Goal: Task Accomplishment & Management: Complete application form

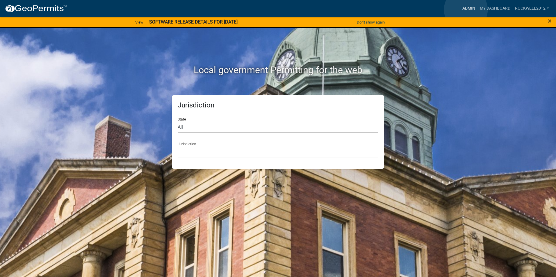
click at [466, 10] on link "Admin" at bounding box center [468, 8] width 17 height 11
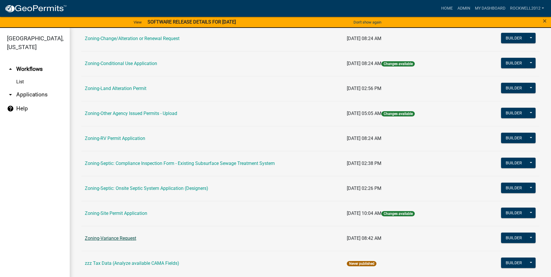
scroll to position [169, 0]
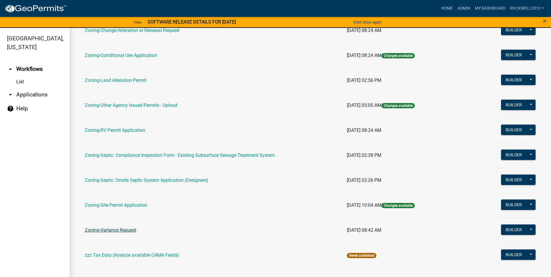
click at [127, 230] on link "Zoning-Variance Request" at bounding box center [110, 231] width 51 height 6
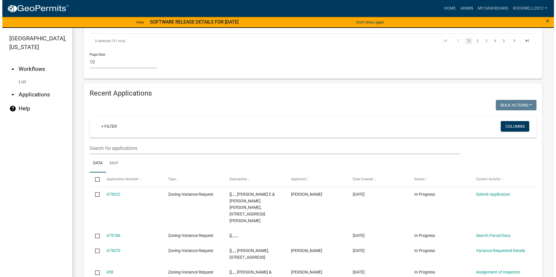
scroll to position [552, 0]
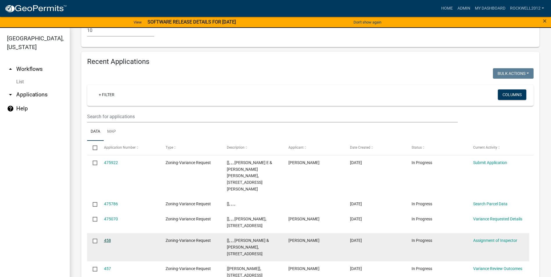
click at [109, 238] on link "458" at bounding box center [107, 240] width 7 height 5
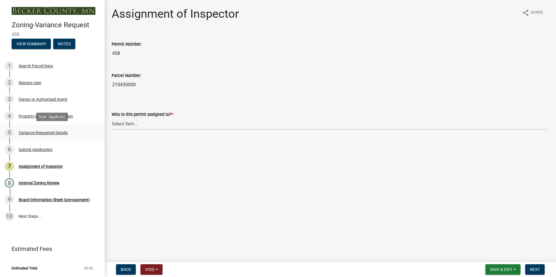
click at [34, 131] on div "Variance Requested Details" at bounding box center [43, 133] width 49 height 4
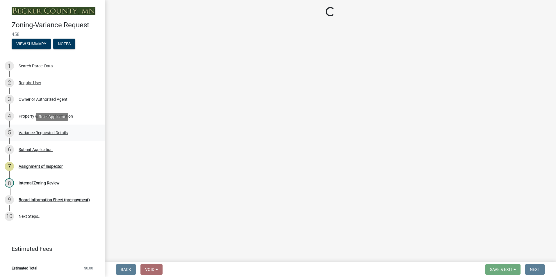
select select "edc6b78d-c029-41a6-a436-e6f76b5f0855"
select select "15bf2cec-1ca8-47a3-85db-999609351cbd"
select select "7b4e921e-23d5-43ad-813a-b7a6ebdae9a4"
select select "bb2b5e43-03c1-4874-9abf-a65f400af928"
select select "8ea3e6c3-8fed-4904-aa20-2f643744aa0c"
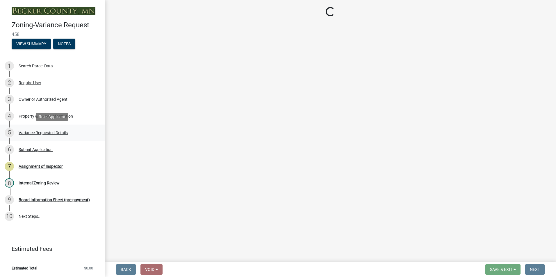
select select "860afd09-da87-482b-bca4-413f5cf53582"
select select "ee8740c3-f4d5-48cf-ad42-c8f7342b480c"
select select "1aa51e34-4f0a-4095-a3f3-287665056048"
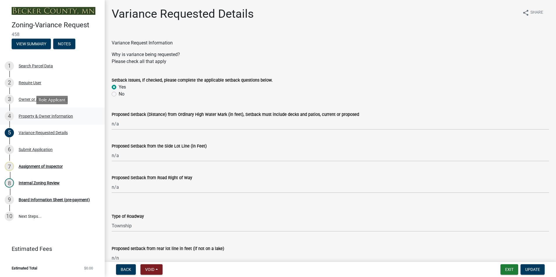
click at [41, 117] on div "Property & Owner Information" at bounding box center [46, 116] width 54 height 4
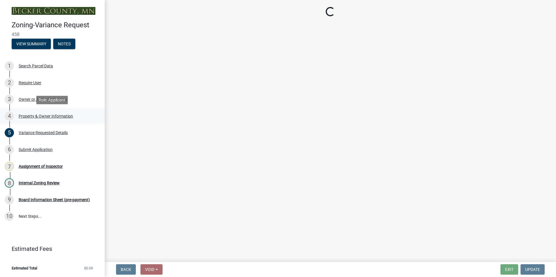
select select "6d32f3c5-ae17-46c2-bd0a-0ce51105bb32"
select select "e1509b63-faad-48b6-a727-dce88822a300"
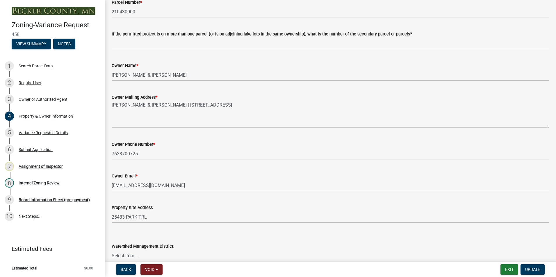
scroll to position [87, 0]
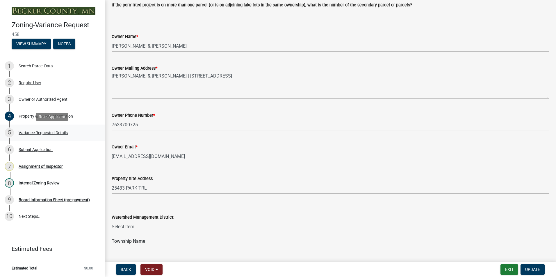
click at [39, 133] on div "Variance Requested Details" at bounding box center [43, 133] width 49 height 4
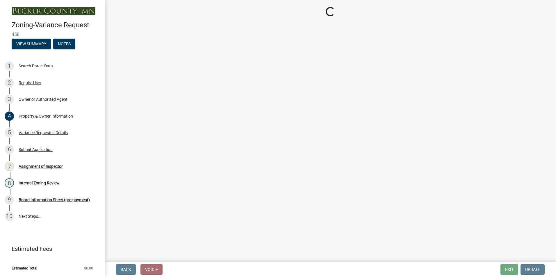
select select "edc6b78d-c029-41a6-a436-e6f76b5f0855"
select select "15bf2cec-1ca8-47a3-85db-999609351cbd"
select select "7b4e921e-23d5-43ad-813a-b7a6ebdae9a4"
select select "bb2b5e43-03c1-4874-9abf-a65f400af928"
select select "8ea3e6c3-8fed-4904-aa20-2f643744aa0c"
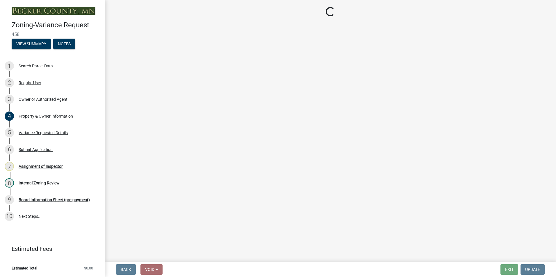
select select "860afd09-da87-482b-bca4-413f5cf53582"
select select "ee8740c3-f4d5-48cf-ad42-c8f7342b480c"
select select "1aa51e34-4f0a-4095-a3f3-287665056048"
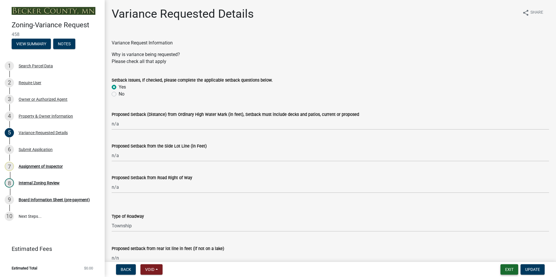
click at [511, 269] on button "Exit" at bounding box center [509, 270] width 18 height 10
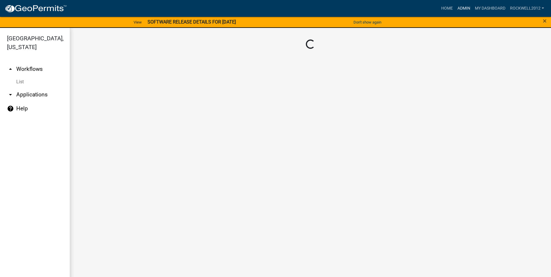
click at [461, 9] on link "Admin" at bounding box center [464, 8] width 17 height 11
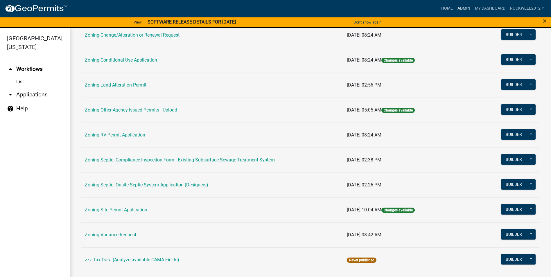
scroll to position [169, 0]
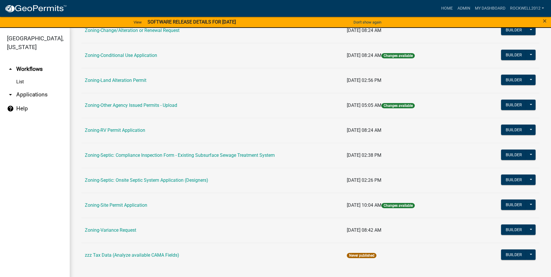
click at [115, 205] on link "Zoning-Site Permit Application" at bounding box center [116, 206] width 63 height 6
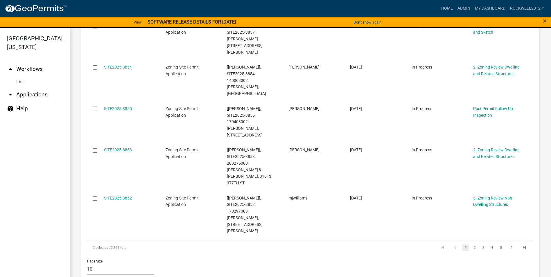
scroll to position [465, 0]
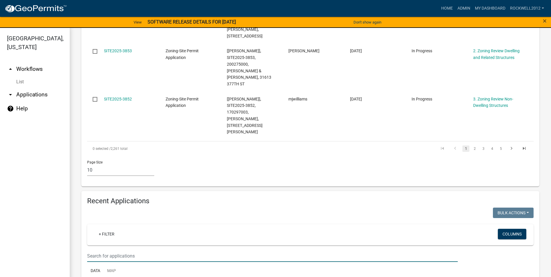
click at [101, 250] on input "text" at bounding box center [272, 256] width 371 height 12
type input "[PERSON_NAME]"
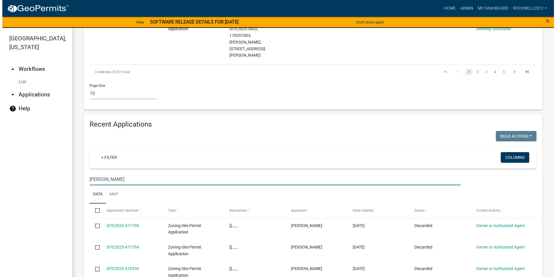
scroll to position [552, 0]
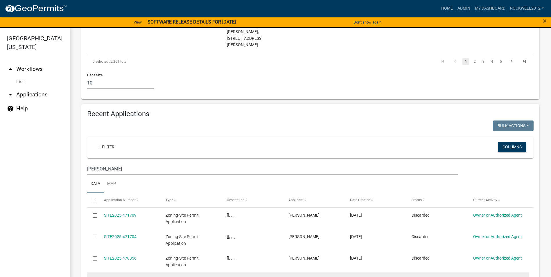
click at [122, 277] on link "SITE2025-3836" at bounding box center [118, 280] width 28 height 5
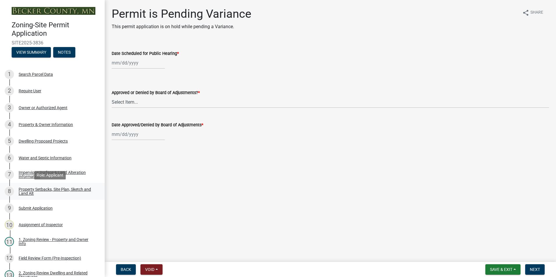
click at [44, 190] on div "Property Setbacks, Site Plan, Sketch and Land Alt" at bounding box center [57, 192] width 77 height 8
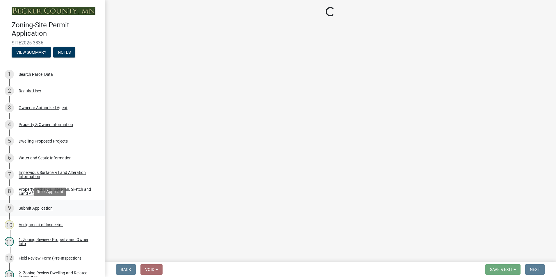
select select "7b13c63f-e699-4112-b373-98fbd28ec536"
select select "1afb5f45-3e33-44d7-aeec-2b47938d22ad"
select select "b56a4575-9846-47cf-8067-c59a4853da22"
select select "b9185151-7fec-488a-a719-f11a93338dbd"
select select "e8ab2dc3-aa3f-46f3-9b4a-37eb25ad84af"
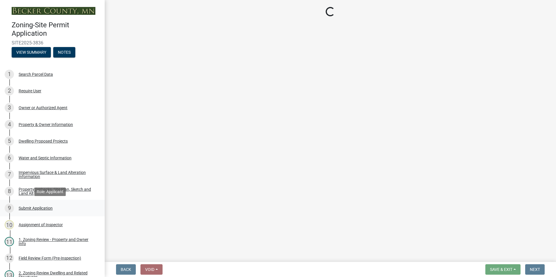
select select "27b2a8b4-abf6-463e-8c0c-7c5d2b4fe26f"
select select "b98836ba-4715-455d-97ab-be9a9df498a8"
select select "d61e3758-d187-40af-a435-5e09c3f3d509"
select select "c8b8ea71-7088-4e87-a493-7bc88cc2835b"
select select "1418c7e3-4054-4b00-84b5-d09b9560f30a"
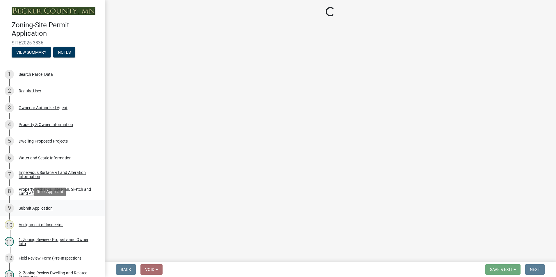
select select "19d13e65-c93d-443e-910a-7a17299544cc"
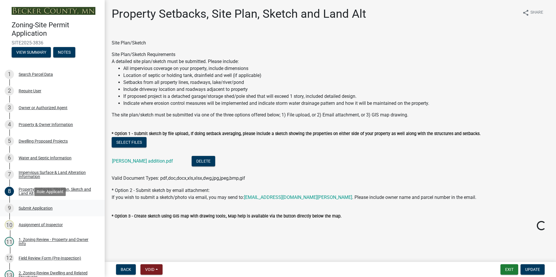
click at [40, 207] on div "Submit Application" at bounding box center [36, 208] width 34 height 4
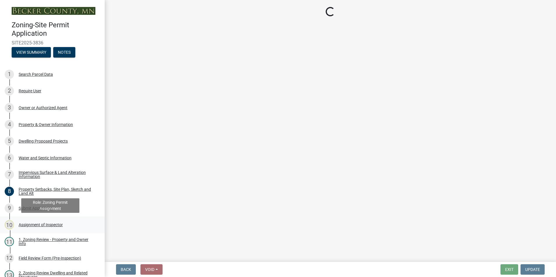
select select "c0b6e50c-983d-48c1-a910-e8bd43c13b77"
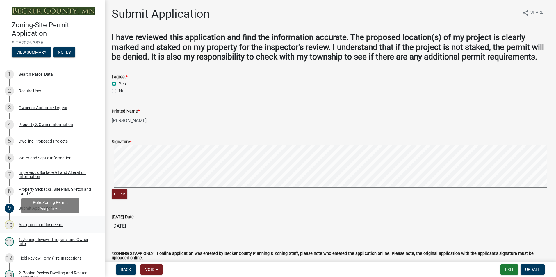
click at [43, 224] on div "Assignment of Inspector" at bounding box center [41, 225] width 44 height 4
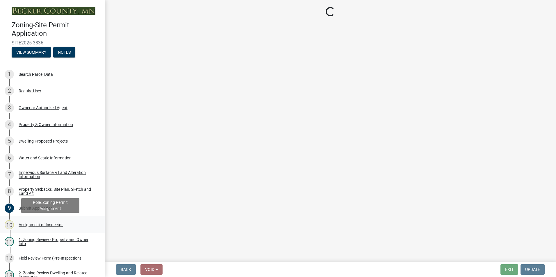
select select "ebd8400e-d8d5-49f8-911f-e671eb76408a"
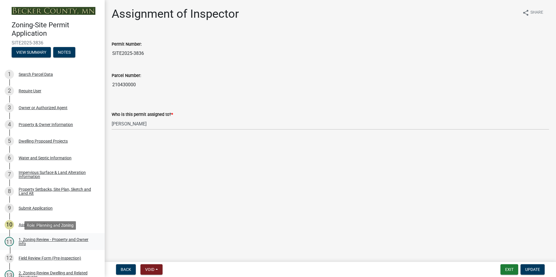
click at [63, 239] on div "1. Zoning Review - Property and Owner Info" at bounding box center [57, 242] width 77 height 8
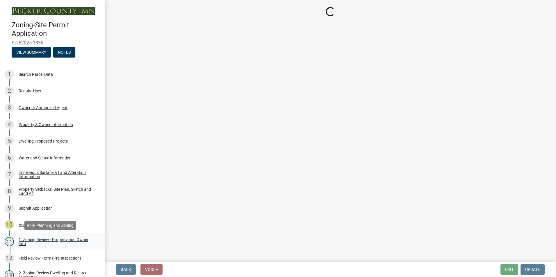
select select "b279cdb4-a9c7-4e65-a8bd-797316f5be14"
select select "b4f32c46-6248-4748-b47c-fa4933858724"
select select "ab6c2257-4786-48e5-86d0-1194833f57c8"
select select "de99b201-fb85-4000-88f5-6f49f4ff2101"
select select "8127fafe-56e8-4ce3-b1f8-70ab85aed4eb"
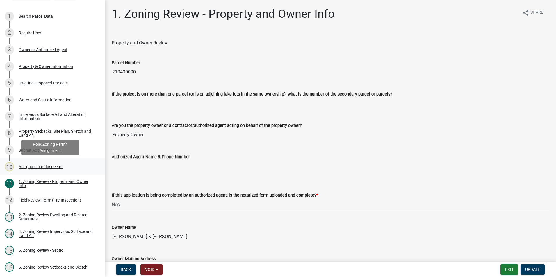
click at [38, 167] on div "Assignment of Inspector" at bounding box center [41, 167] width 44 height 4
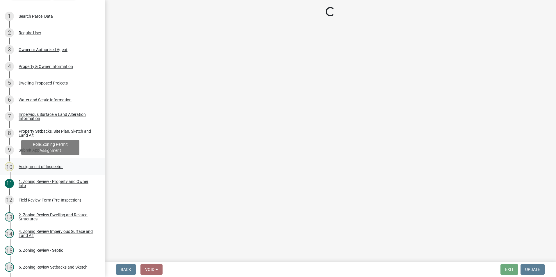
select select "ebd8400e-d8d5-49f8-911f-e671eb76408a"
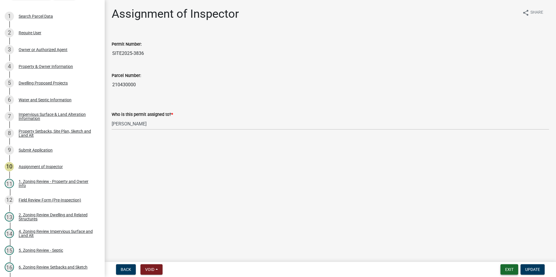
click at [514, 269] on button "Exit" at bounding box center [509, 270] width 18 height 10
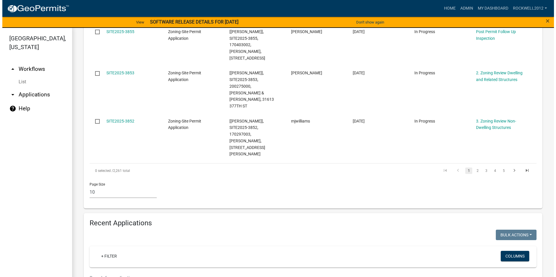
scroll to position [494, 0]
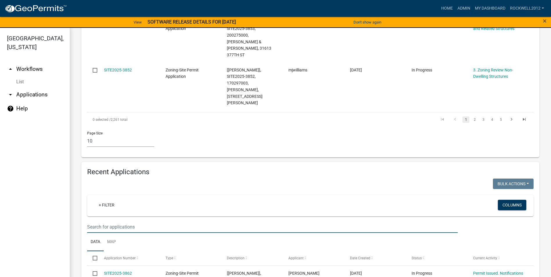
click at [94, 221] on input "text" at bounding box center [272, 227] width 371 height 12
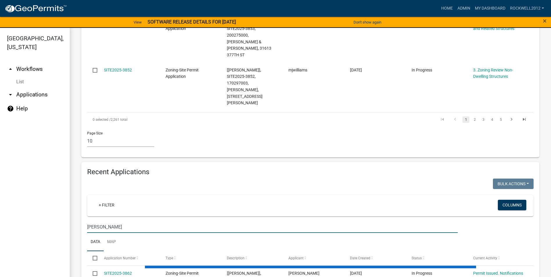
type input "[PERSON_NAME]"
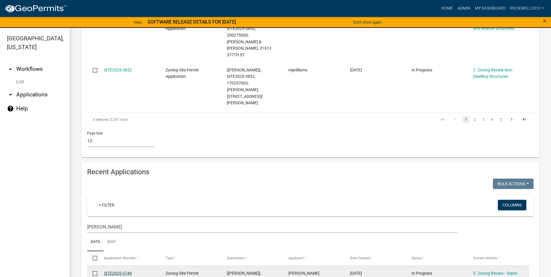
click at [119, 271] on link "SITE2025-3746" at bounding box center [118, 273] width 28 height 5
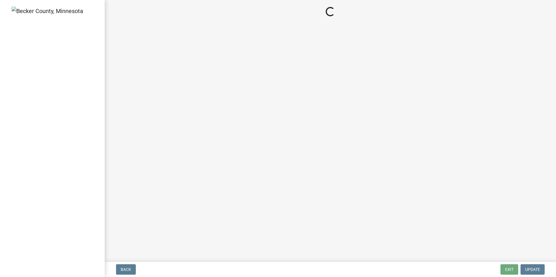
select select "88e1b38c-db99-4001-951c-6cc819154736"
select select "974f57ed-7299-4218-a83f-36e428664112"
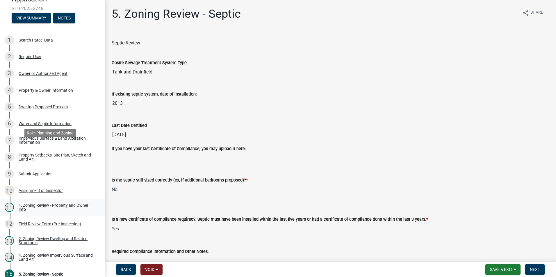
scroll to position [127, 0]
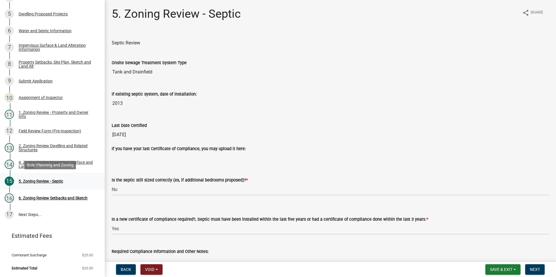
click at [40, 180] on div "5. Zoning Review - Septic" at bounding box center [41, 181] width 44 height 4
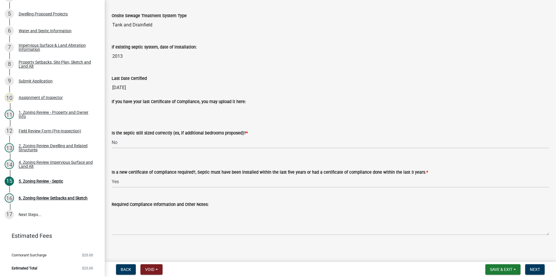
scroll to position [50, 0]
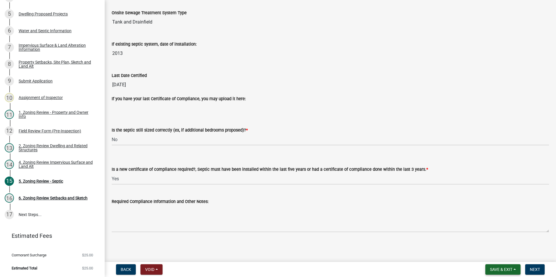
click at [499, 267] on span "Save & Exit" at bounding box center [501, 269] width 22 height 5
click at [490, 256] on button "Save & Exit" at bounding box center [497, 255] width 47 height 14
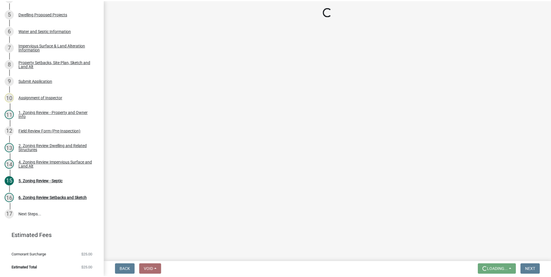
scroll to position [0, 0]
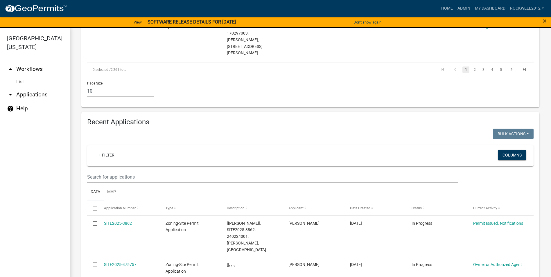
scroll to position [552, 0]
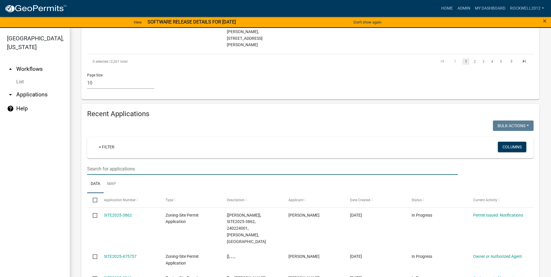
click at [95, 163] on input "text" at bounding box center [272, 169] width 371 height 12
type input "[PERSON_NAME]"
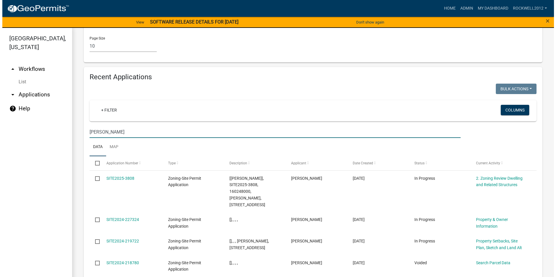
scroll to position [593, 0]
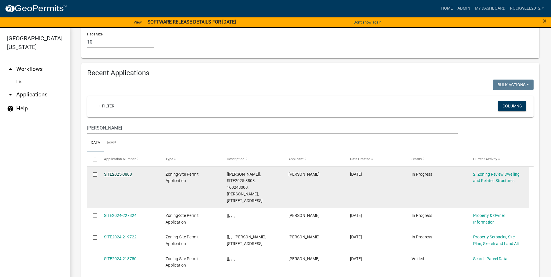
click at [115, 172] on link "SITE2025-3808" at bounding box center [118, 174] width 28 height 5
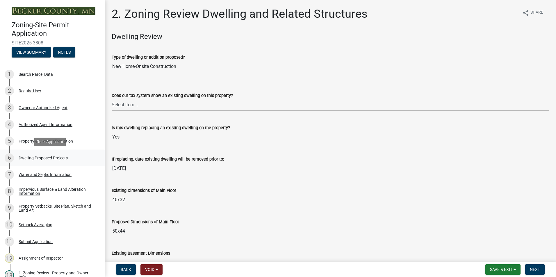
click at [42, 156] on div "Dwelling Proposed Projects" at bounding box center [43, 158] width 49 height 4
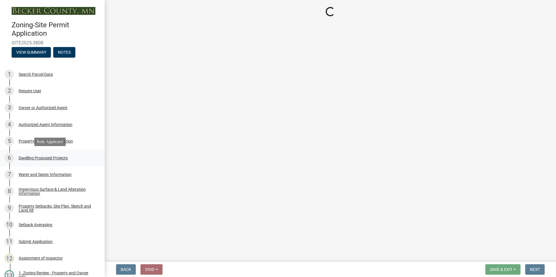
select select "5b8abcc6-67f7-49fb-8f25-c295ccc2b339"
select select "ba56d9f6-ced5-4c38-bdcc-33bfa85ac6de"
select select "59a6fdaa-56b6-4bcd-87b7-d867a7d784e6"
select select "4f5e2784-8c40-49a3-b0e9-8f1a3cbab4f4"
select select "e5b6e178-1d4e-46f3-8fba-19f7851c487a"
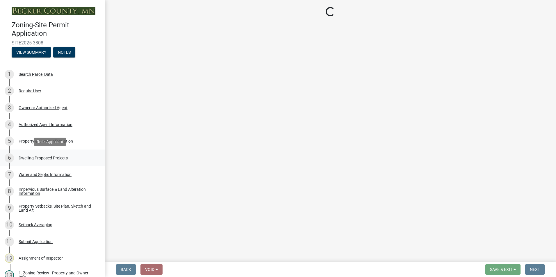
select select "ebb33175-329d-4f8e-9ee0-a71ca57f3362"
select select "5dd6cdd5-8b7d-4534-b791-478230f7b8b7"
select select "638dddef-31f4-4d73-b0b5-0ffc7b344434"
select select "0c863e3c-258e-4b1d-9985-47500660ce44"
select select "8786fdd2-7f96-462d-8069-e958fae6b9a0"
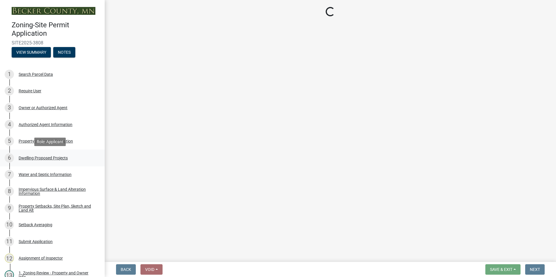
select select "a887a9bc-9b58-4ef9-9f6c-26d275076554"
select select "95a588f5-1928-44cb-95cb-f3dde79564ff"
select select "5c3531b8-bc96-4b07-92f8-845cfe46d7fc"
select select "8e4dc0e1-7dfa-4afc-85b9-5ad40795f204"
select select "ffb5c059-616d-4e71-8b5a-0d232edbecbf"
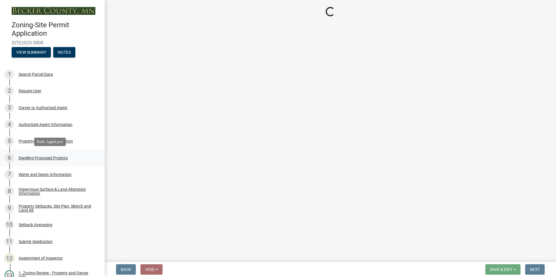
select select "dc6230dd-bdad-407f-bef0-b6909629af6d"
select select "7f420323-49a9-4fd0-9441-05b3dc777552"
select select "5c09849d-e6b9-47b1-a1e4-7038f384c9b1"
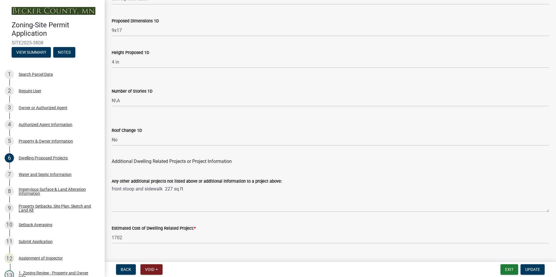
scroll to position [1381, 0]
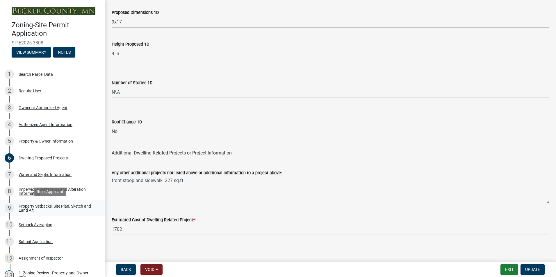
click at [63, 205] on div "Property Setbacks, Site Plan, Sketch and Land Alt" at bounding box center [57, 208] width 77 height 8
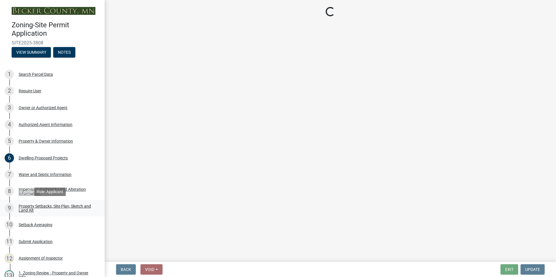
select select "7b13c63f-e699-4112-b373-98fbd28ec536"
select select "b827d36a-50e8-40dd-aeaa-a80d5c176b31"
select select "b56a4575-9846-47cf-8067-c59a4853da22"
select select "12f785fb-c378-4b18-841c-21c73dc99083"
select select "e8ab2dc3-aa3f-46f3-9b4a-37eb25ad84af"
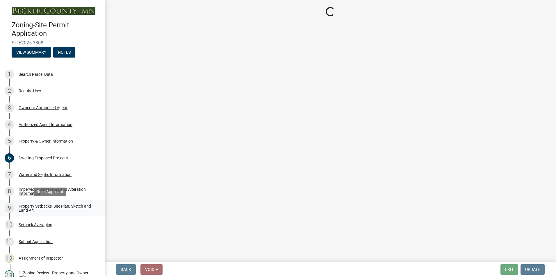
select select "27b2a8b4-abf6-463e-8c0c-7c5d2b4fe26f"
select select "5ad4ab64-b44e-481c-9000-9e5907aa74e1"
select select "e019de12-4845-45f2-ad10-5fb76eee0e55"
select select "c8b8ea71-7088-4e87-a493-7bc88cc2835b"
select select "d6c1d38b-8561-4345-845e-72dfbb0578a1"
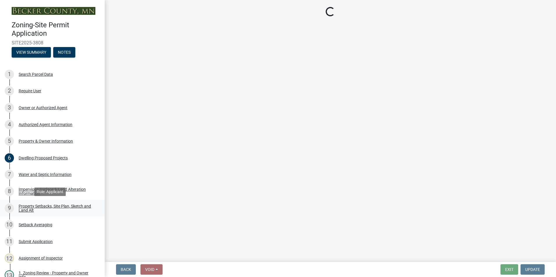
select select "f51aecae-0421-4f67-bd2d-0cff8a85c7cd"
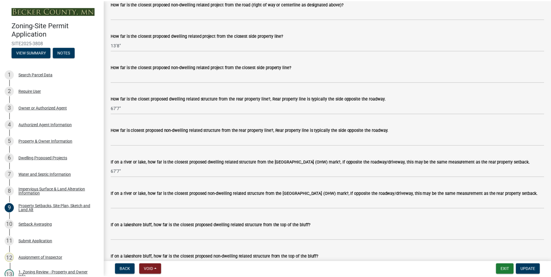
scroll to position [1192, 0]
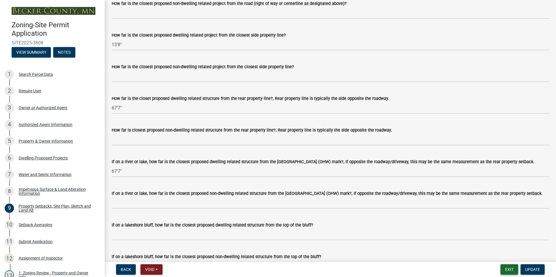
click at [512, 270] on button "Exit" at bounding box center [509, 270] width 18 height 10
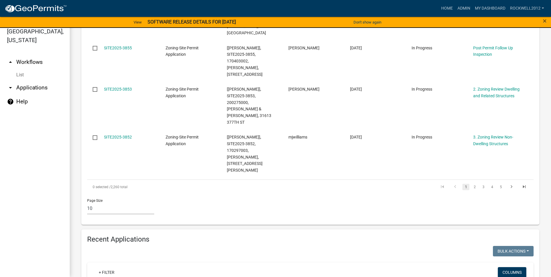
scroll to position [436, 0]
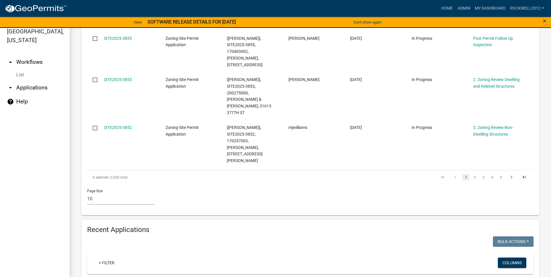
type input "[PERSON_NAME]"
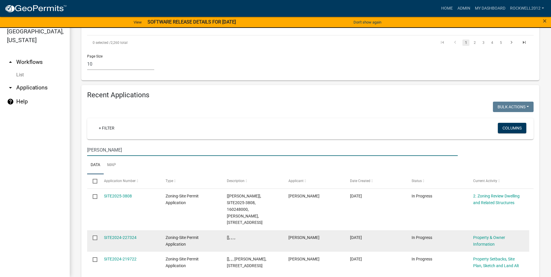
scroll to position [593, 0]
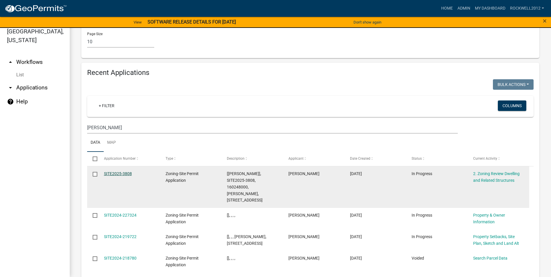
click at [115, 172] on link "SITE2025-3808" at bounding box center [118, 174] width 28 height 5
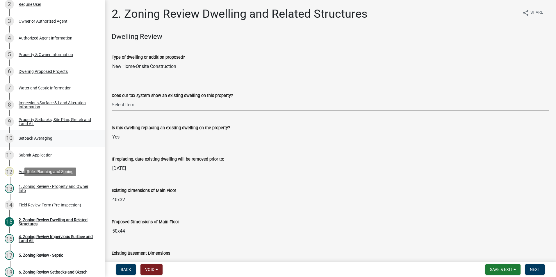
scroll to position [87, 0]
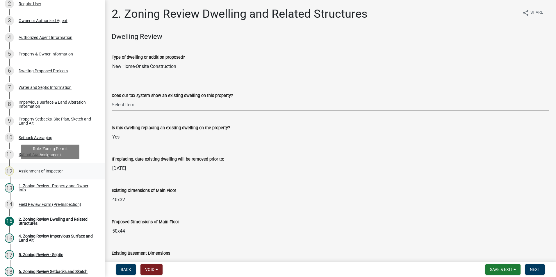
click at [35, 171] on div "Assignment of Inspector" at bounding box center [41, 171] width 44 height 4
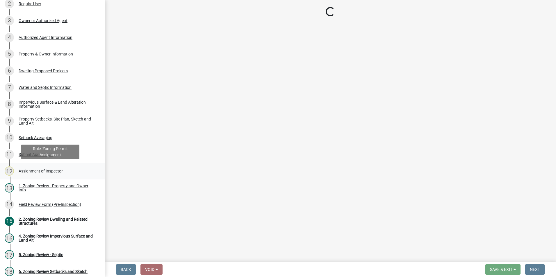
select select "ebd8400e-d8d5-49f8-911f-e671eb76408a"
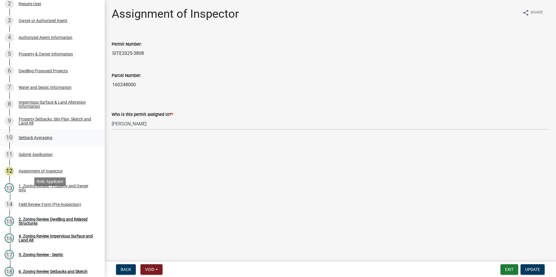
scroll to position [116, 0]
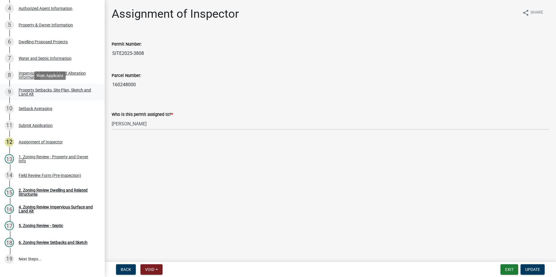
click at [63, 88] on div "Property Setbacks, Site Plan, Sketch and Land Alt" at bounding box center [57, 92] width 77 height 8
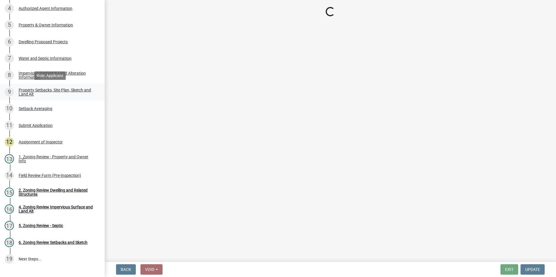
select select "7b13c63f-e699-4112-b373-98fbd28ec536"
select select "b827d36a-50e8-40dd-aeaa-a80d5c176b31"
select select "b56a4575-9846-47cf-8067-c59a4853da22"
select select "12f785fb-c378-4b18-841c-21c73dc99083"
select select "e8ab2dc3-aa3f-46f3-9b4a-37eb25ad84af"
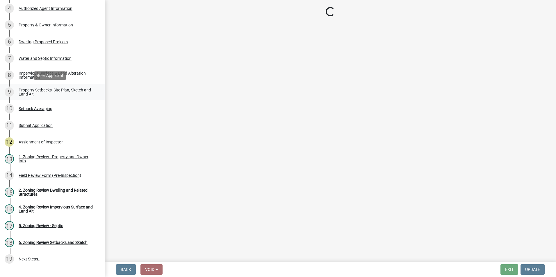
select select "27b2a8b4-abf6-463e-8c0c-7c5d2b4fe26f"
select select "5ad4ab64-b44e-481c-9000-9e5907aa74e1"
select select "e019de12-4845-45f2-ad10-5fb76eee0e55"
select select "c8b8ea71-7088-4e87-a493-7bc88cc2835b"
select select "d6c1d38b-8561-4345-845e-72dfbb0578a1"
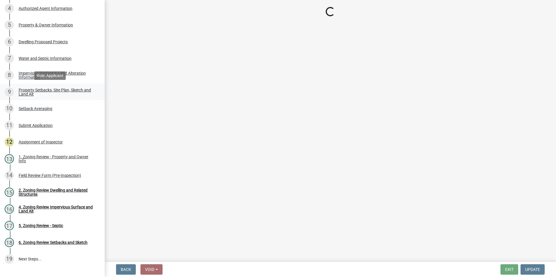
select select "f51aecae-0421-4f67-bd2d-0cff8a85c7cd"
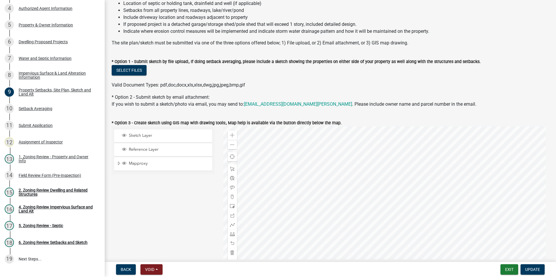
scroll to position [87, 0]
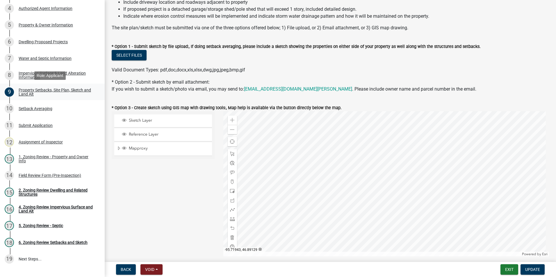
click at [42, 90] on div "Property Setbacks, Site Plan, Sketch and Land Alt" at bounding box center [57, 92] width 77 height 8
click at [39, 90] on div "Property Setbacks, Site Plan, Sketch and Land Alt" at bounding box center [57, 92] width 77 height 8
click at [42, 88] on div "Property Setbacks, Site Plan, Sketch and Land Alt" at bounding box center [57, 92] width 77 height 8
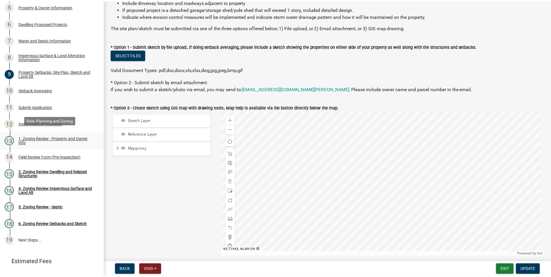
scroll to position [148, 0]
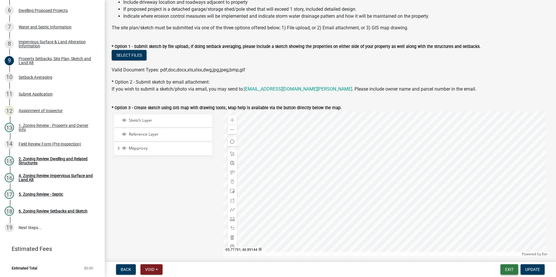
click at [510, 267] on button "Exit" at bounding box center [509, 270] width 18 height 10
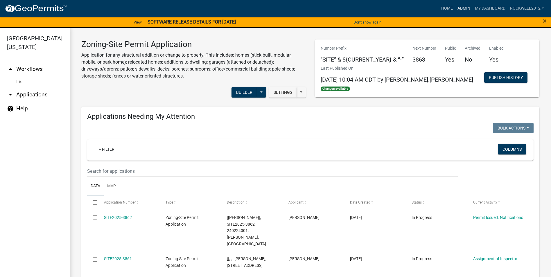
click at [467, 8] on link "Admin" at bounding box center [464, 8] width 17 height 11
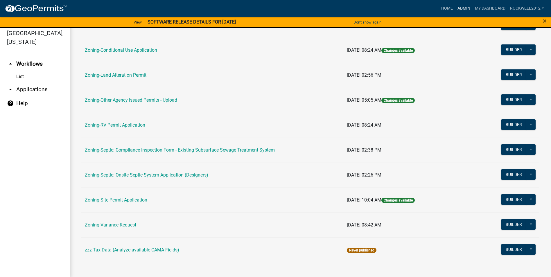
scroll to position [7, 0]
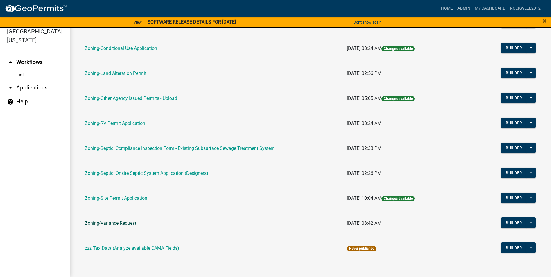
click at [115, 221] on link "Zoning-Variance Request" at bounding box center [110, 224] width 51 height 6
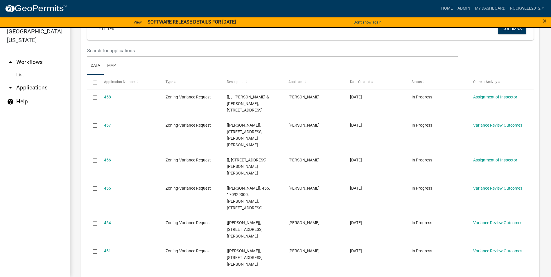
scroll to position [116, 0]
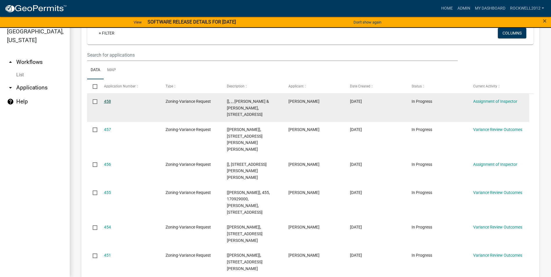
click at [108, 100] on link "458" at bounding box center [107, 101] width 7 height 5
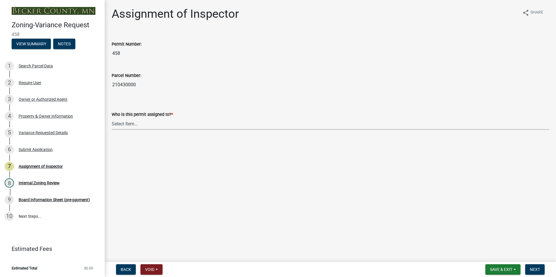
click at [128, 126] on select "Select Item... [PERSON_NAME] [PERSON_NAME] [PERSON_NAME] [PERSON_NAME] [PERSON_…" at bounding box center [330, 124] width 437 height 12
click at [112, 118] on select "Select Item... [PERSON_NAME] [PERSON_NAME] [PERSON_NAME] [PERSON_NAME] [PERSON_…" at bounding box center [330, 124] width 437 height 12
select select "0016247d-12af-40d0-8103-934796a3d230"
click at [530, 268] on button "Next" at bounding box center [534, 270] width 19 height 10
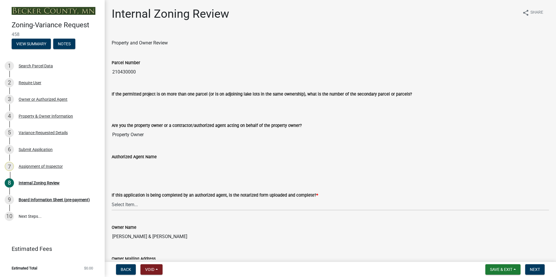
scroll to position [29, 0]
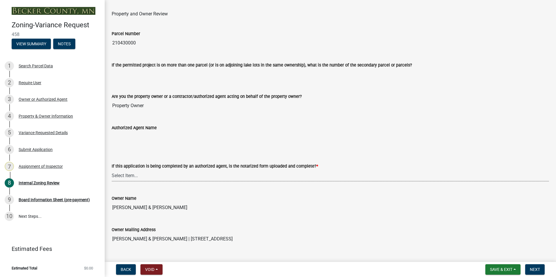
click at [132, 175] on select "Select Item... Yes No N/A" at bounding box center [330, 176] width 437 height 12
click at [112, 170] on select "Select Item... Yes No N/A" at bounding box center [330, 176] width 437 height 12
select select "b64156d9-fa44-4416-bc38-d757b052a9cf"
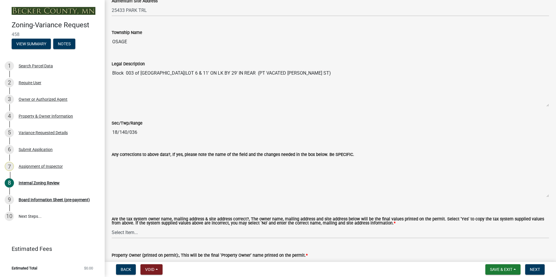
scroll to position [378, 0]
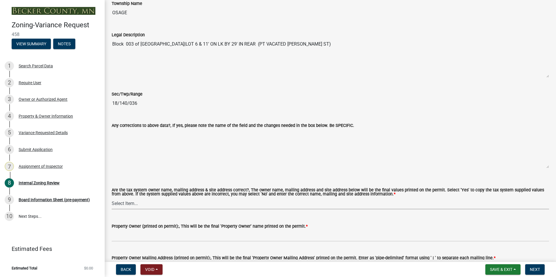
click at [126, 202] on select "Select Item... Yes No" at bounding box center [330, 204] width 437 height 12
click at [112, 198] on select "Select Item... Yes No" at bounding box center [330, 204] width 437 height 12
select select "5f5e855c-21f5-42f8-adf6-1036bf7d34a2"
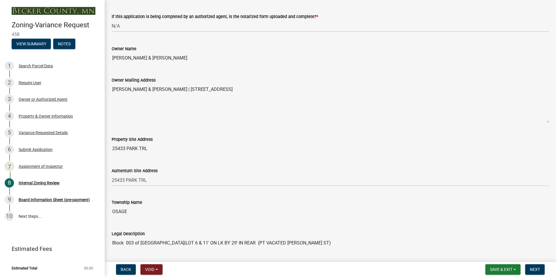
scroll to position [174, 0]
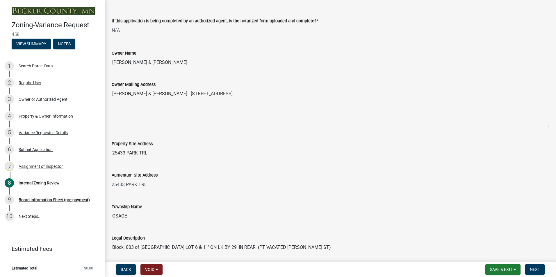
drag, startPoint x: 166, startPoint y: 62, endPoint x: 111, endPoint y: 65, distance: 55.0
click at [111, 65] on div "Owner Name [PERSON_NAME] & [PERSON_NAME]" at bounding box center [330, 55] width 446 height 27
drag, startPoint x: 111, startPoint y: 65, endPoint x: 135, endPoint y: 60, distance: 25.3
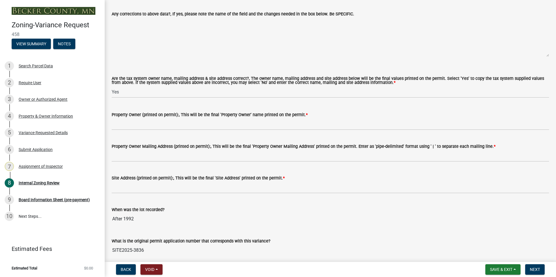
scroll to position [494, 0]
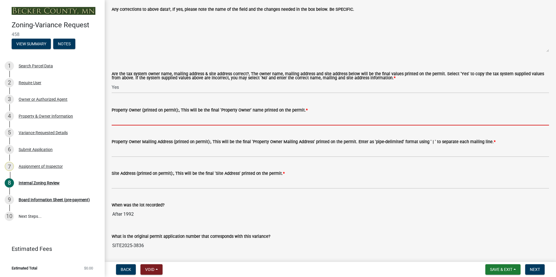
paste input "[PERSON_NAME] & [PERSON_NAME]"
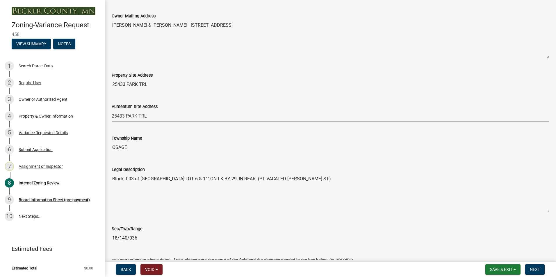
scroll to position [233, 0]
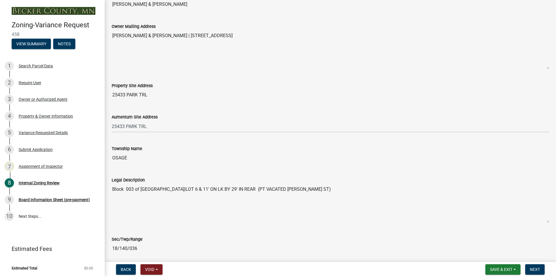
type input "[PERSON_NAME] & [PERSON_NAME]"
drag, startPoint x: 261, startPoint y: 35, endPoint x: 168, endPoint y: 42, distance: 93.6
click at [168, 42] on textarea "[PERSON_NAME] & [PERSON_NAME] | [STREET_ADDRESS]" at bounding box center [330, 50] width 437 height 40
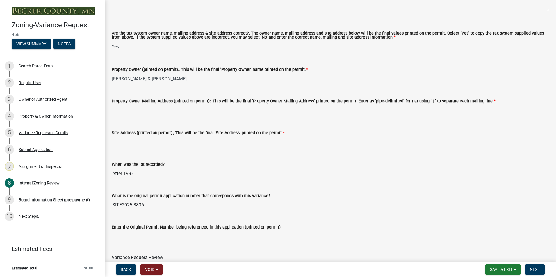
scroll to position [552, 0]
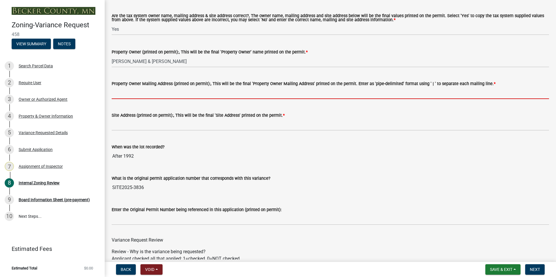
paste input "[STREET_ADDRESS]"
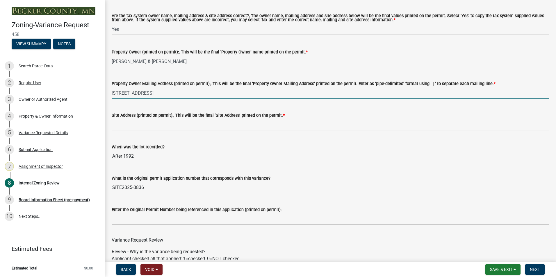
click at [165, 92] on input "[STREET_ADDRESS]" at bounding box center [330, 93] width 437 height 12
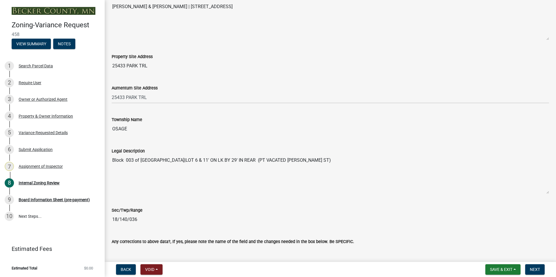
scroll to position [203, 0]
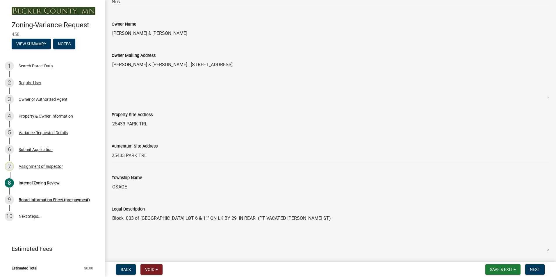
type input "[STREET_ADDRESS]"
drag, startPoint x: 149, startPoint y: 124, endPoint x: 108, endPoint y: 121, distance: 40.5
click at [108, 121] on div "Property Site Address [STREET_ADDRESS]" at bounding box center [330, 116] width 446 height 27
drag, startPoint x: 108, startPoint y: 121, endPoint x: 124, endPoint y: 122, distance: 15.1
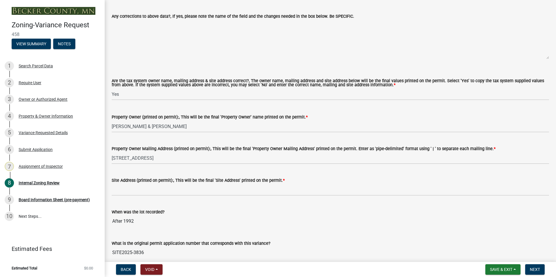
scroll to position [494, 0]
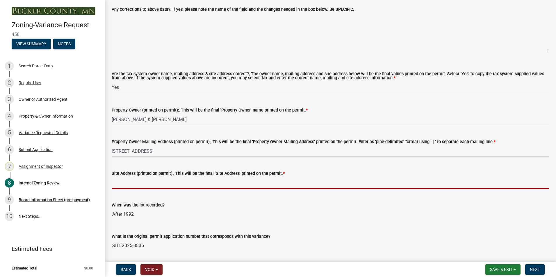
paste input "25433 PARK TRL"
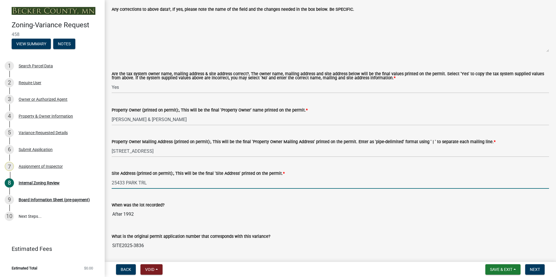
click at [158, 185] on input "25433 PARK TRL" at bounding box center [330, 183] width 437 height 12
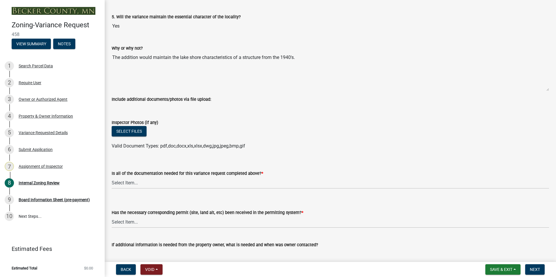
scroll to position [1977, 0]
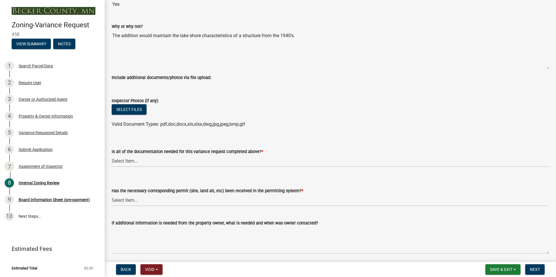
type input "25433 PARK TRL OSAGE [GEOGRAPHIC_DATA]"
click at [132, 163] on select "Select Item... Yes No" at bounding box center [330, 161] width 437 height 12
click at [112, 156] on select "Select Item... Yes No" at bounding box center [330, 161] width 437 height 12
select select "b8aebb6b-597c-43cf-abfc-7c5f20ed0157"
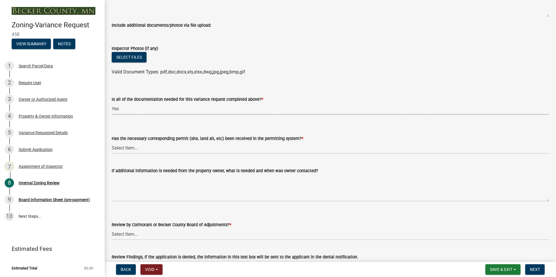
scroll to position [2035, 0]
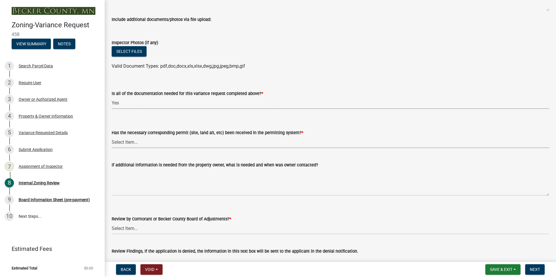
click at [127, 142] on select "Select Item... Yes No" at bounding box center [330, 142] width 437 height 12
click at [112, 137] on select "Select Item... Yes No" at bounding box center [330, 142] width 437 height 12
select select "72196157-b4c8-4cec-9ec1-b72dcd6934d7"
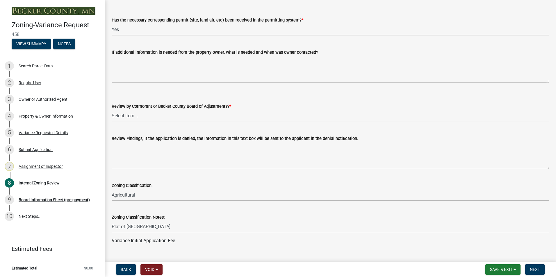
scroll to position [2151, 0]
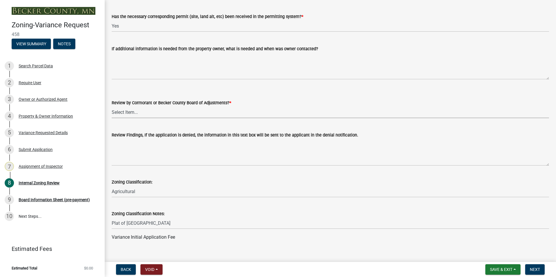
click at [124, 112] on select "Select Item... Becker County Board of Adjustments Cormorant Board of Adjustments" at bounding box center [330, 112] width 437 height 12
click at [112, 107] on select "Select Item... Becker County Board of Adjustments Cormorant Board of Adjustments" at bounding box center [330, 112] width 437 height 12
select select "2f26a2b3-76d0-4d49-8911-af712b8c1733"
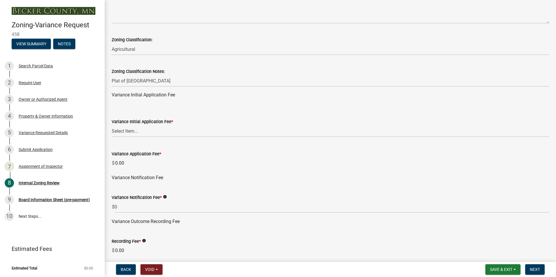
scroll to position [2297, 0]
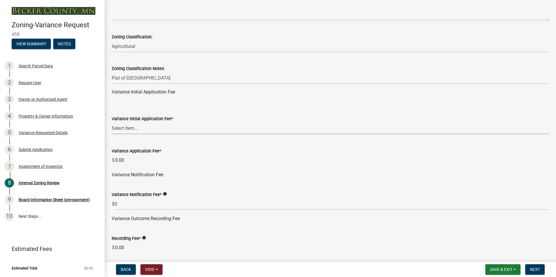
click at [123, 129] on select "Select Item... Agricultural or Residential: $200 Commercial or Industrial: $300" at bounding box center [330, 128] width 437 height 12
click at [112, 123] on select "Select Item... Agricultural or Residential: $200 Commercial or Industrial: $300" at bounding box center [330, 128] width 437 height 12
select select "901a76ad-31ef-422f-92de-172bc495cbc8"
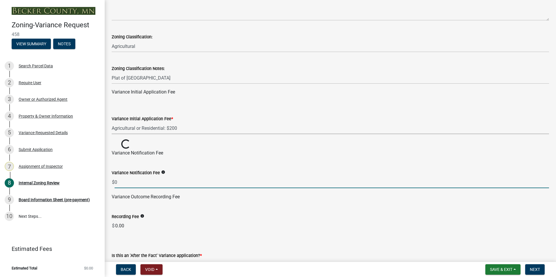
click at [119, 181] on input "0" at bounding box center [332, 182] width 434 height 12
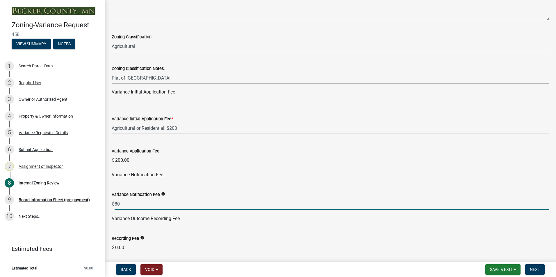
type input "80"
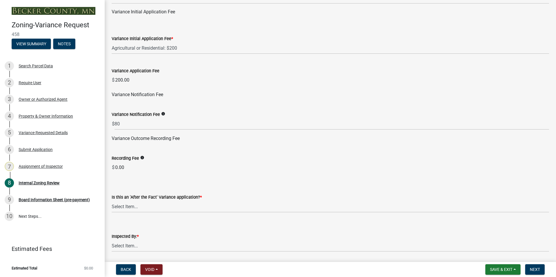
scroll to position [2384, 0]
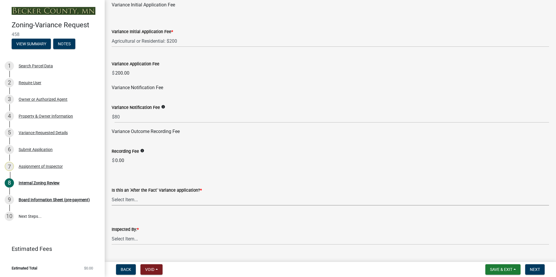
click at [124, 199] on select "Select Item... Yes No" at bounding box center [330, 200] width 437 height 12
click at [112, 194] on select "Select Item... Yes No" at bounding box center [330, 200] width 437 height 12
select select "dde1c2ec-1cb4-4ca2-89d6-22d65f04e2eb"
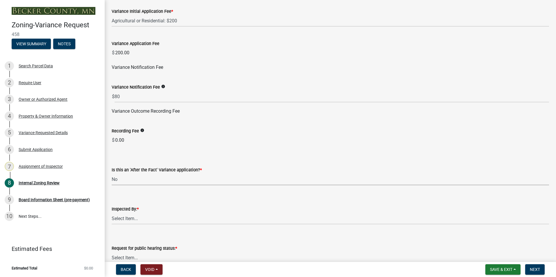
scroll to position [2436, 0]
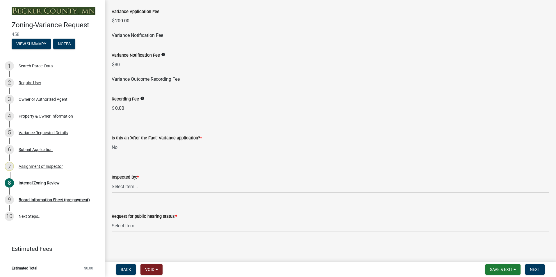
click at [128, 188] on select "Select Item... [PERSON_NAME] [PERSON_NAME] [PERSON_NAME] [PERSON_NAME] [PERSON_…" at bounding box center [330, 187] width 437 height 12
click at [112, 181] on select "Select Item... [PERSON_NAME] [PERSON_NAME] [PERSON_NAME] [PERSON_NAME] [PERSON_…" at bounding box center [330, 187] width 437 height 12
select select "0016247d-12af-40d0-8103-934796a3d230"
click at [128, 224] on select "Select Item... Accepted Denied" at bounding box center [330, 226] width 437 height 12
click at [112, 220] on select "Select Item... Accepted Denied" at bounding box center [330, 226] width 437 height 12
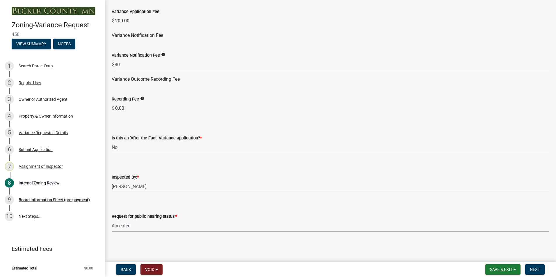
select select "515e955d-540a-4f4d-a84a-4e14a5483136"
click at [533, 268] on span "Next" at bounding box center [535, 269] width 10 height 5
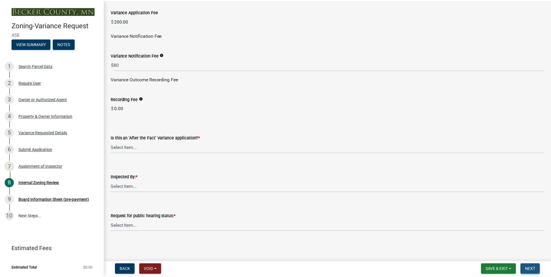
scroll to position [0, 0]
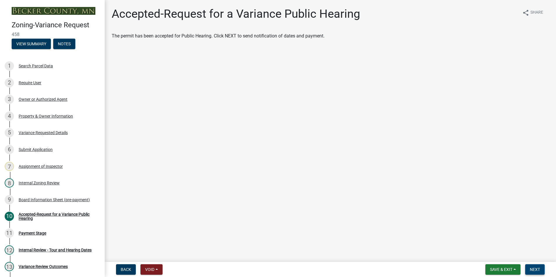
click at [539, 271] on span "Next" at bounding box center [535, 269] width 10 height 5
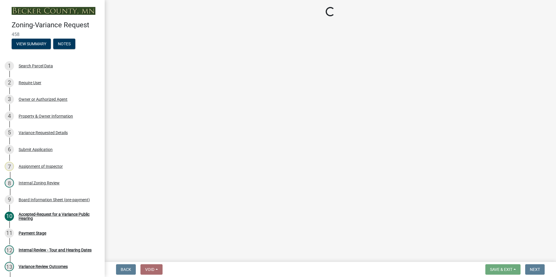
select select "3: 3"
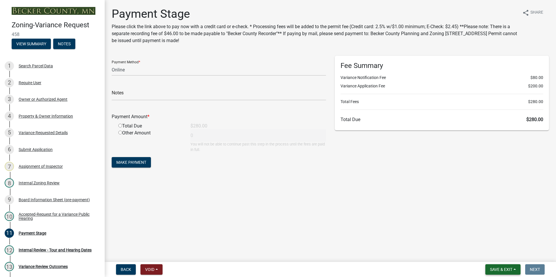
click at [494, 270] on span "Save & Exit" at bounding box center [501, 269] width 22 height 5
click at [494, 254] on button "Save & Exit" at bounding box center [497, 255] width 47 height 14
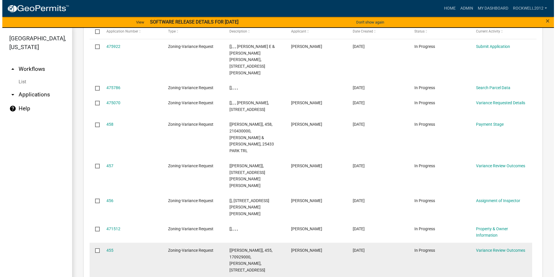
scroll to position [698, 0]
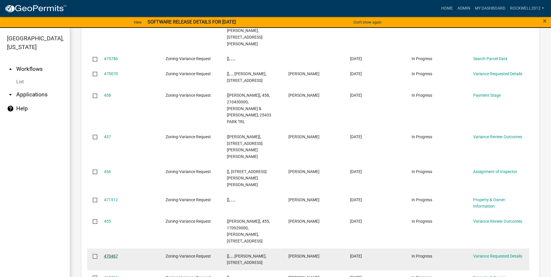
click at [110, 254] on link "470467" at bounding box center [111, 256] width 14 height 5
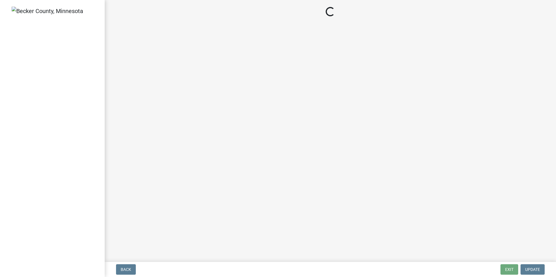
select select "edc6b78d-c029-41a6-a436-e6f76b5f0855"
select select "15bf2cec-1ca8-47a3-85db-999609351cbd"
select select "7b4e921e-23d5-43ad-813a-b7a6ebdae9a4"
select select "bb2b5e43-03c1-4874-9abf-a65f400af928"
select select "8ea3e6c3-8fed-4904-aa20-2f643744aa0c"
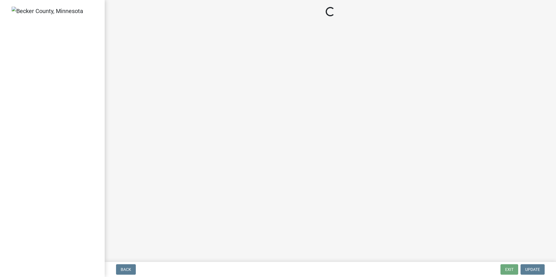
select select "860afd09-da87-482b-bca4-413f5cf53582"
select select "ee8740c3-f4d5-48cf-ad42-c8f7342b480c"
select select "1aa51e34-4f0a-4095-a3f3-287665056048"
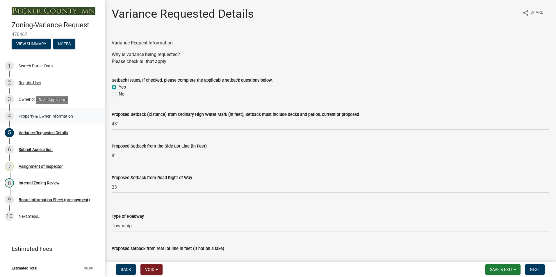
click at [28, 115] on div "Property & Owner Information" at bounding box center [46, 116] width 54 height 4
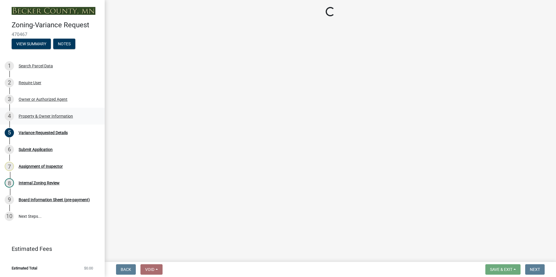
select select "ebfcbacf-82d2-4b94-bde2-6484bc935ede"
select select "bb95c6c5-6f3f-40cc-a012-f40fd26c0c0c"
select select "8d5cb961-90f6-4593-998a-e9fa792b70fb"
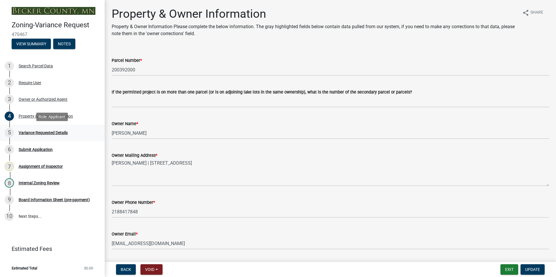
click at [43, 131] on div "Variance Requested Details" at bounding box center [43, 133] width 49 height 4
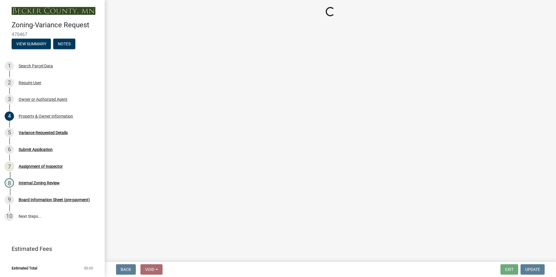
select select "edc6b78d-c029-41a6-a436-e6f76b5f0855"
select select "15bf2cec-1ca8-47a3-85db-999609351cbd"
select select "7b4e921e-23d5-43ad-813a-b7a6ebdae9a4"
select select "bb2b5e43-03c1-4874-9abf-a65f400af928"
select select "8ea3e6c3-8fed-4904-aa20-2f643744aa0c"
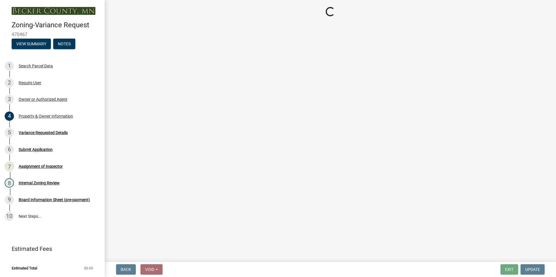
select select "860afd09-da87-482b-bca4-413f5cf53582"
select select "ee8740c3-f4d5-48cf-ad42-c8f7342b480c"
select select "1aa51e34-4f0a-4095-a3f3-287665056048"
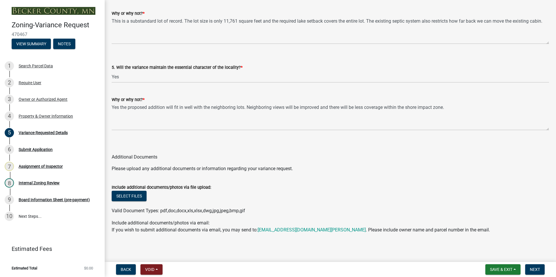
scroll to position [1201, 0]
click at [508, 265] on button "Save & Exit" at bounding box center [502, 270] width 35 height 10
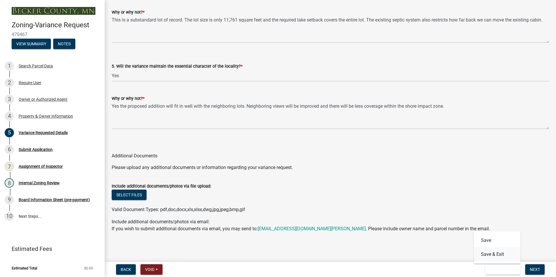
click at [489, 253] on button "Save & Exit" at bounding box center [497, 255] width 47 height 14
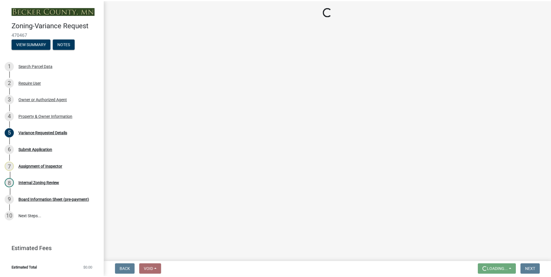
scroll to position [0, 0]
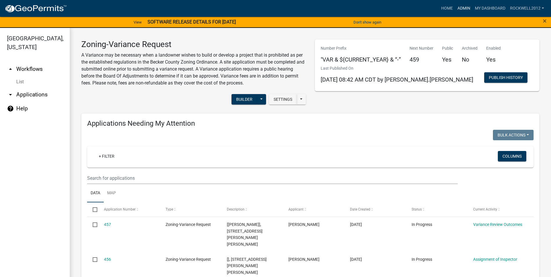
click at [467, 7] on link "Admin" at bounding box center [464, 8] width 17 height 11
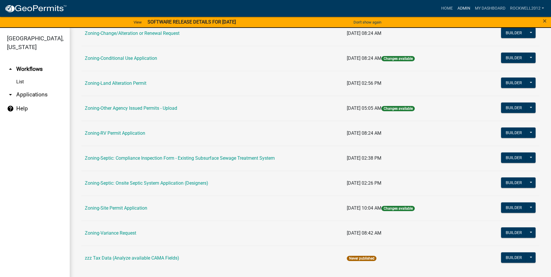
scroll to position [169, 0]
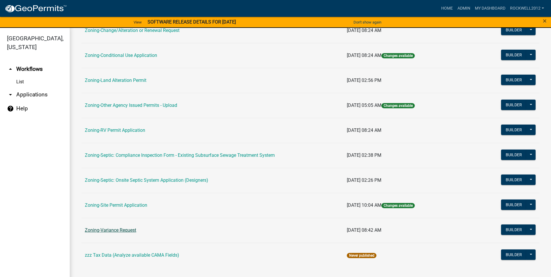
click at [114, 230] on link "Zoning-Variance Request" at bounding box center [110, 231] width 51 height 6
